Goal: Check status: Check status

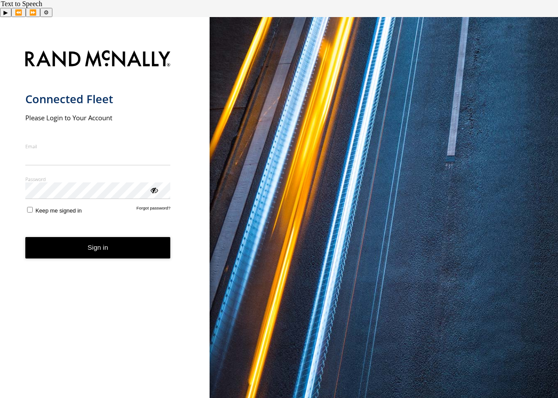
type input "**********"
click at [91, 243] on form "**********" at bounding box center [104, 223] width 159 height 357
click at [88, 237] on button "Sign in" at bounding box center [98, 247] width 146 height 21
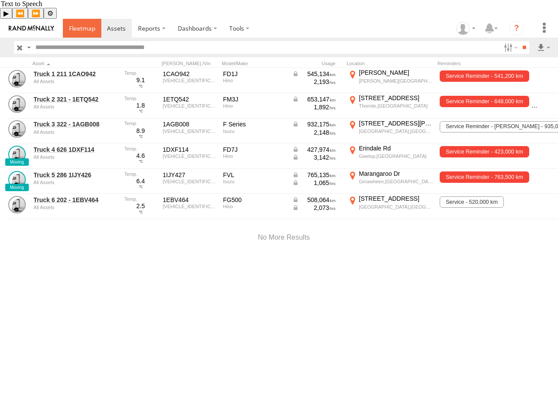
click at [91, 24] on span at bounding box center [82, 28] width 26 height 8
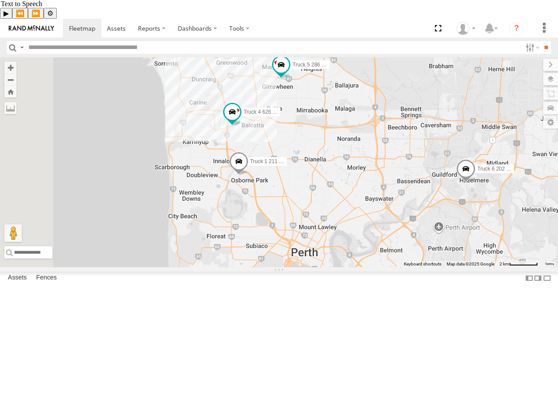
drag, startPoint x: 290, startPoint y: 147, endPoint x: 355, endPoint y: 239, distance: 112.4
click at [355, 239] on div "Truck 4 626 1DXF114 Truck 1 211 1CAO942 Truck 6 202 - 1EBV464 Truck 2 321 - 1ET…" at bounding box center [279, 162] width 558 height 210
click at [276, 233] on div "Truck 4 626 1DXF114 Truck 1 211 1CAO942 Truck 6 202 - 1EBV464 Truck 2 321 - 1ET…" at bounding box center [279, 162] width 558 height 210
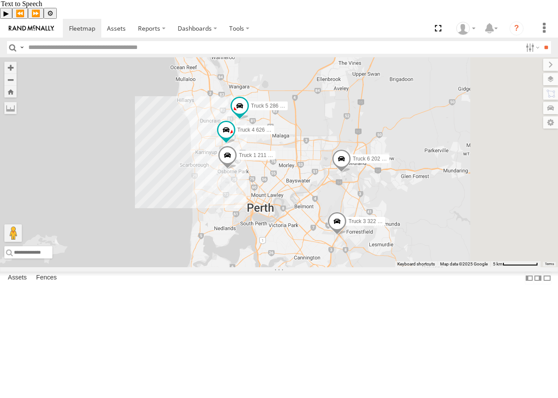
drag, startPoint x: 504, startPoint y: 240, endPoint x: 410, endPoint y: 229, distance: 94.6
click at [410, 229] on div "Truck 4 626 1DXF114 Truck 1 211 1CAO942 Truck 6 202 - 1EBV464 Truck 2 321 - 1ET…" at bounding box center [279, 162] width 558 height 210
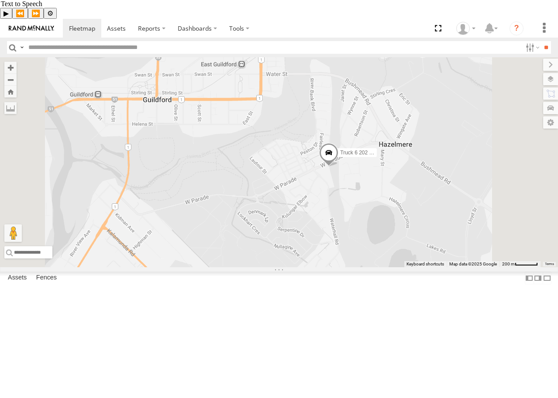
drag, startPoint x: 464, startPoint y: 191, endPoint x: 452, endPoint y: 225, distance: 35.1
click at [452, 225] on div "Truck 4 626 1DXF114 Truck 1 211 1CAO942 Truck 6 202 - 1EBV464 Truck 2 321 - 1ET…" at bounding box center [279, 162] width 558 height 210
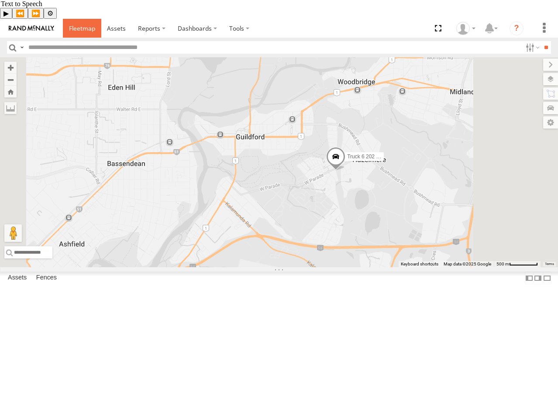
click at [97, 19] on link at bounding box center [82, 28] width 38 height 19
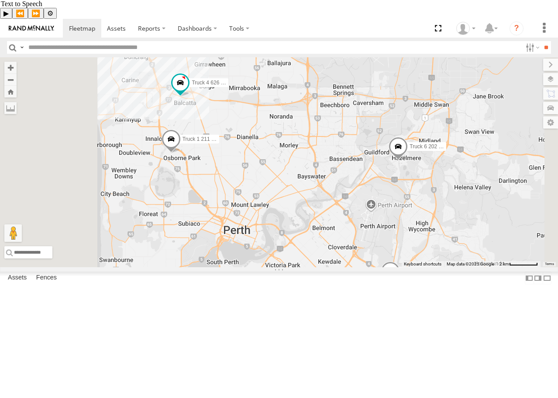
drag, startPoint x: 319, startPoint y: 168, endPoint x: 389, endPoint y: 182, distance: 71.0
click at [389, 182] on div "Truck 4 626 1DXF114 Truck 1 211 1CAO942 Truck 6 202 - 1EBV464 Truck 2 321 - 1ET…" at bounding box center [279, 162] width 558 height 210
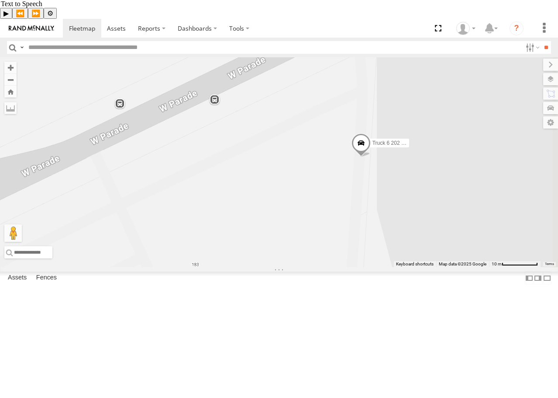
drag, startPoint x: 508, startPoint y: 166, endPoint x: 498, endPoint y: 272, distance: 107.1
click at [498, 267] on div "Truck 4 626 1DXF114 Truck 1 211 1CAO942 Truck 6 202 - 1EBV464 Truck 2 321 - 1ET…" at bounding box center [279, 162] width 558 height 210
